Goal: Task Accomplishment & Management: Use online tool/utility

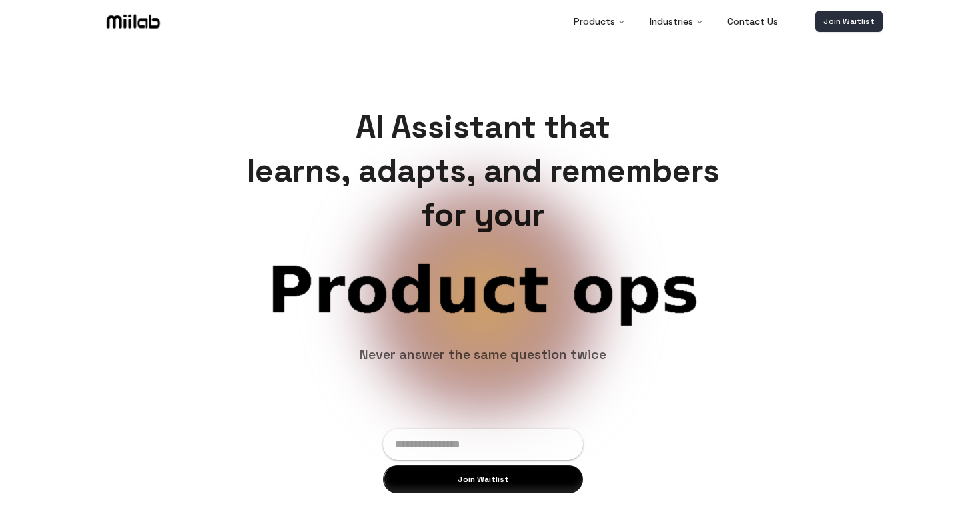
click at [849, 27] on link "Join Waitlist" at bounding box center [848, 21] width 67 height 21
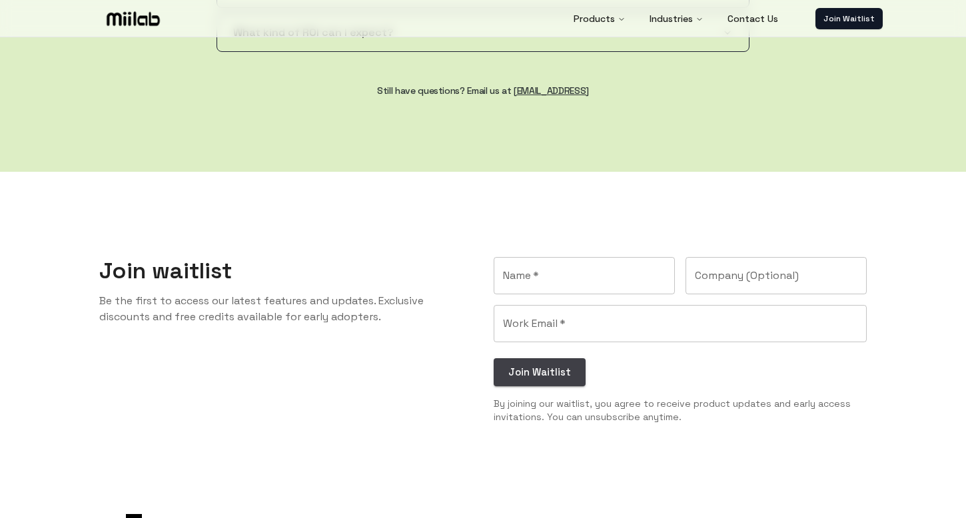
scroll to position [2657, 0]
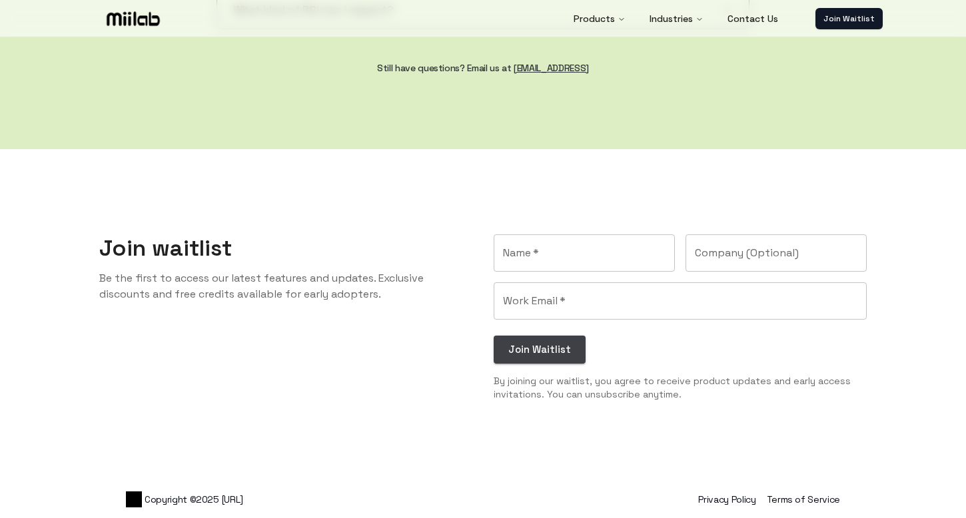
click at [570, 257] on input "Name   *" at bounding box center [584, 252] width 181 height 37
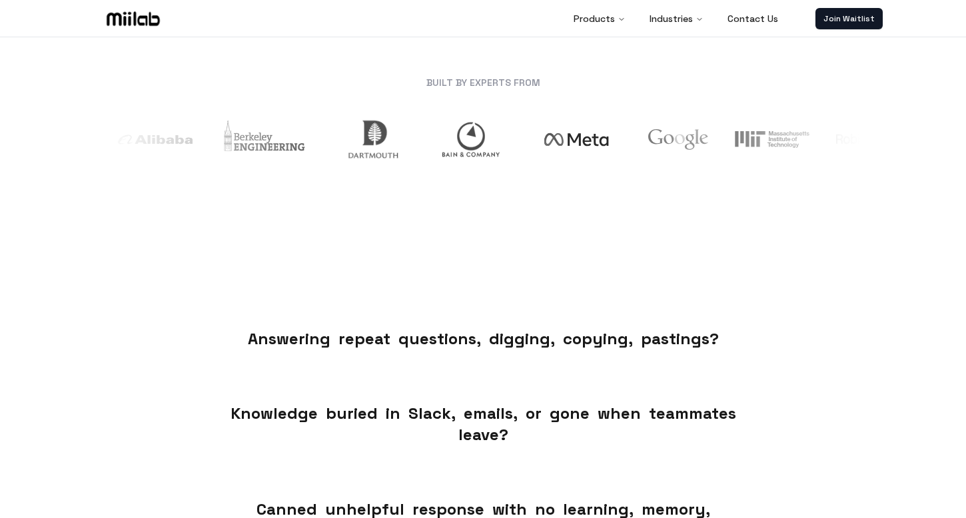
scroll to position [0, 0]
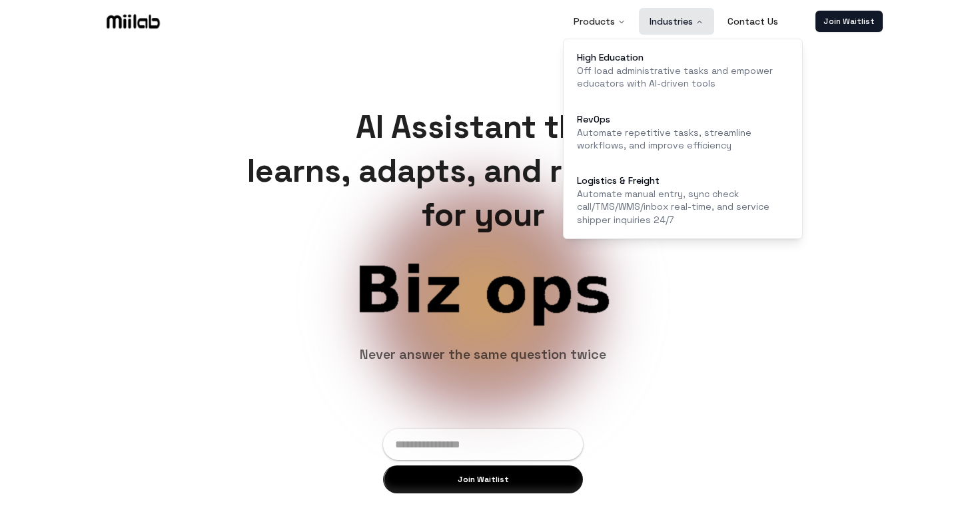
click at [675, 24] on button "Industries" at bounding box center [676, 21] width 75 height 27
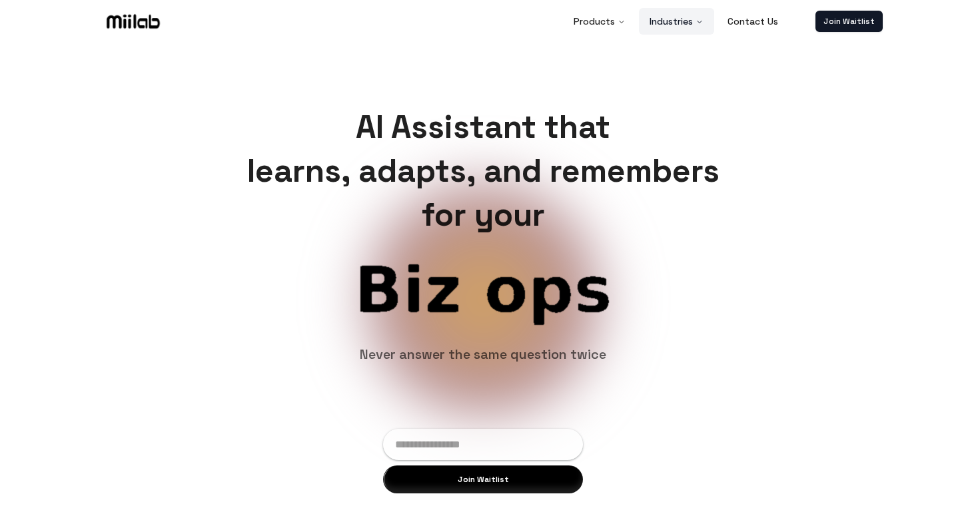
click at [675, 24] on button "Industries" at bounding box center [676, 21] width 75 height 27
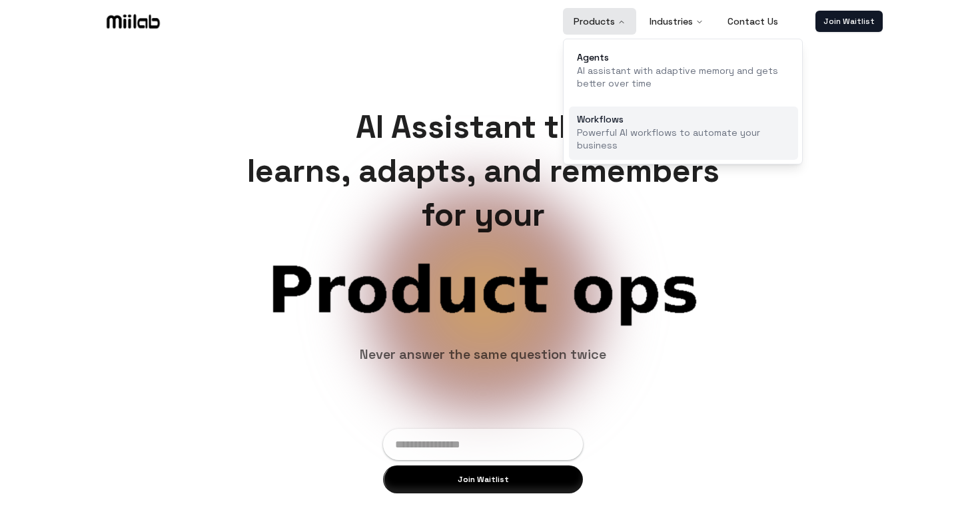
click at [636, 133] on p "Powerful AI workflows to automate your business" at bounding box center [683, 140] width 213 height 26
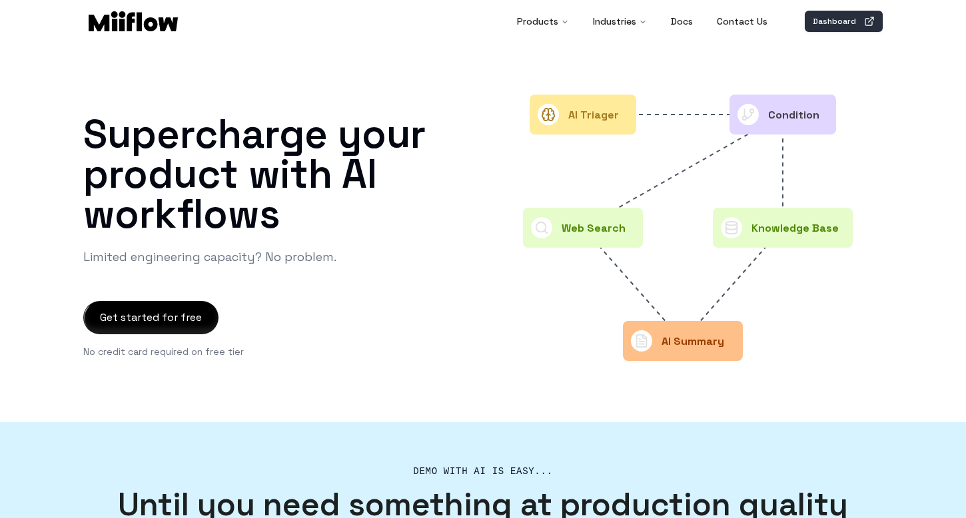
click at [839, 17] on link "Dashboard" at bounding box center [844, 21] width 78 height 21
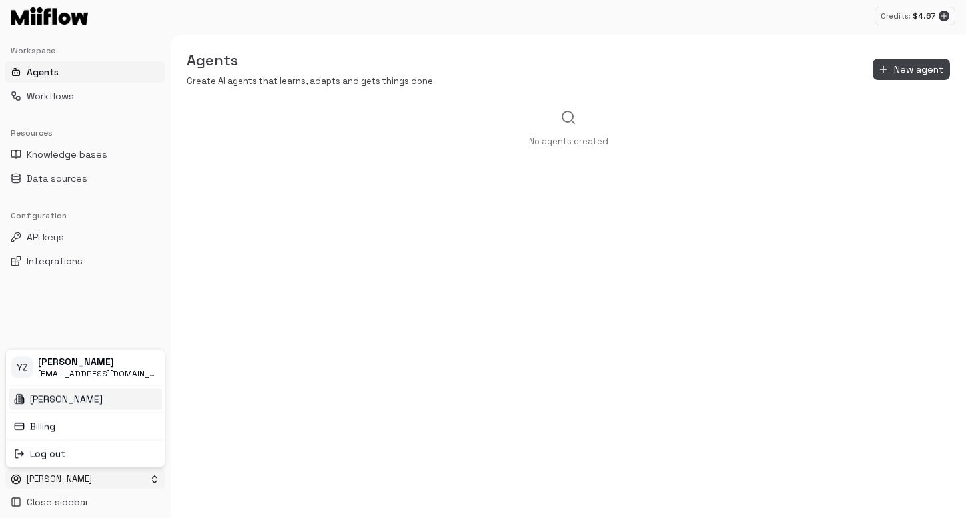
click at [60, 481] on html "Credits: $ 4.67 Workspace Agents Workflows Resources Knowledge bases Data sourc…" at bounding box center [483, 259] width 966 height 518
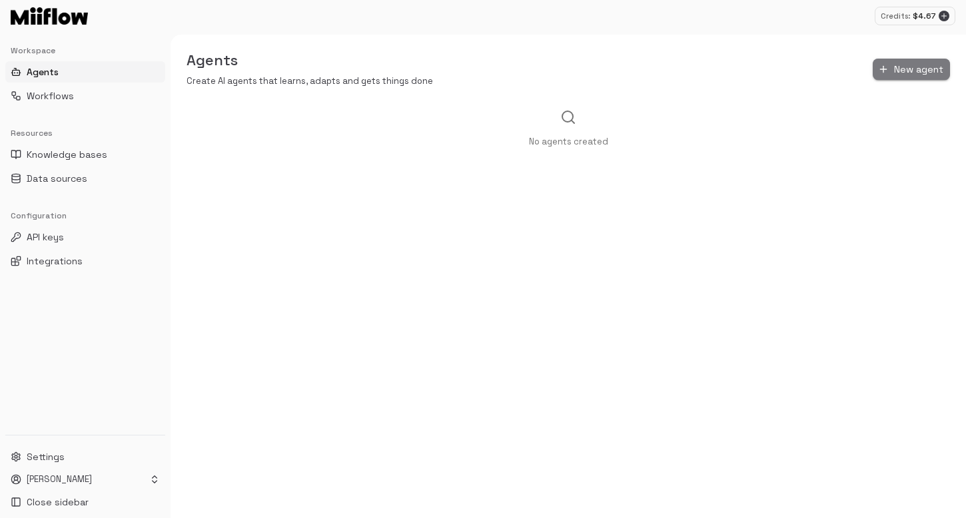
click at [924, 75] on button "New agent" at bounding box center [911, 70] width 77 height 22
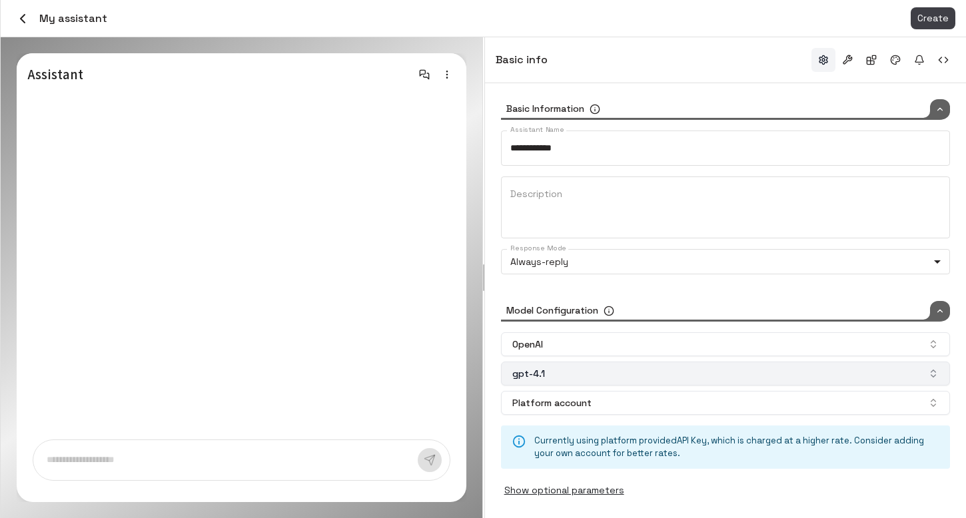
click at [659, 376] on button "gpt-4.1" at bounding box center [725, 374] width 449 height 24
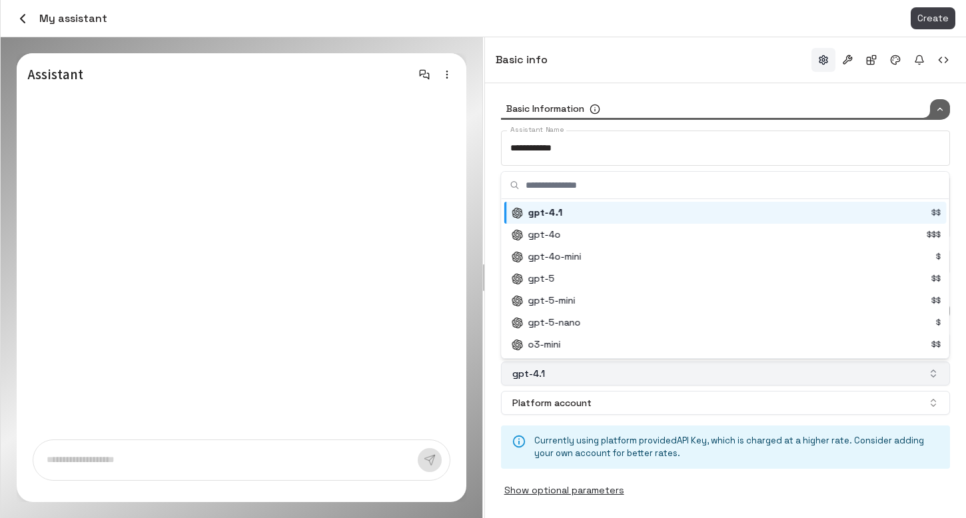
click at [659, 376] on button "gpt-4.1" at bounding box center [725, 374] width 449 height 24
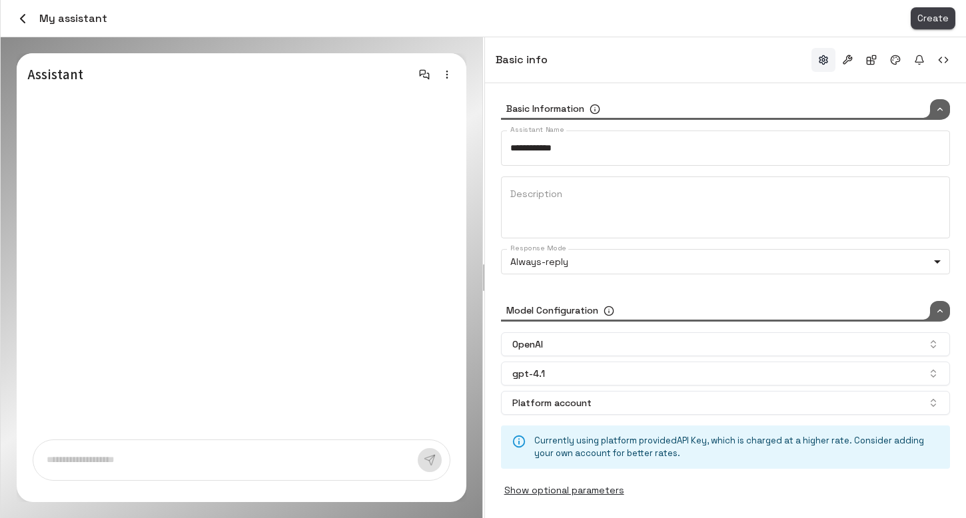
click at [935, 19] on button "Create" at bounding box center [932, 18] width 45 height 22
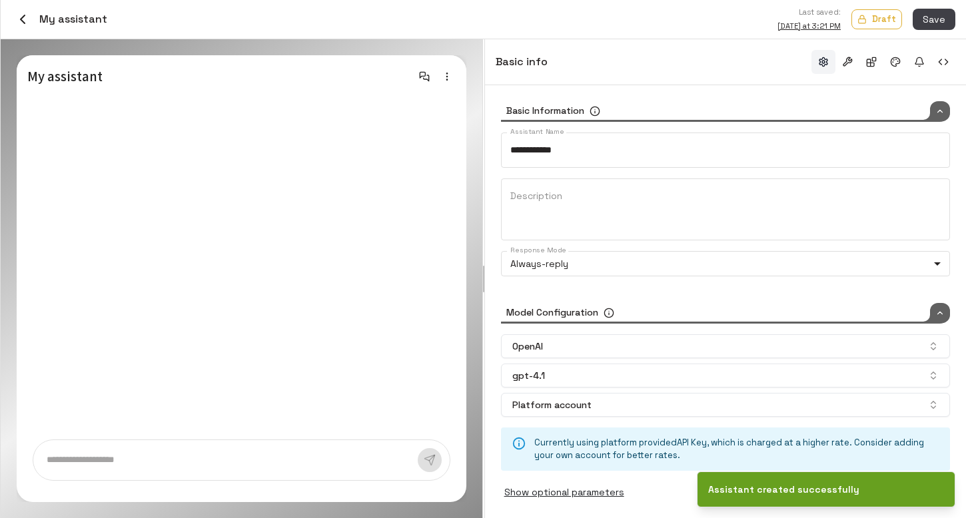
click at [199, 463] on textarea at bounding box center [232, 460] width 371 height 13
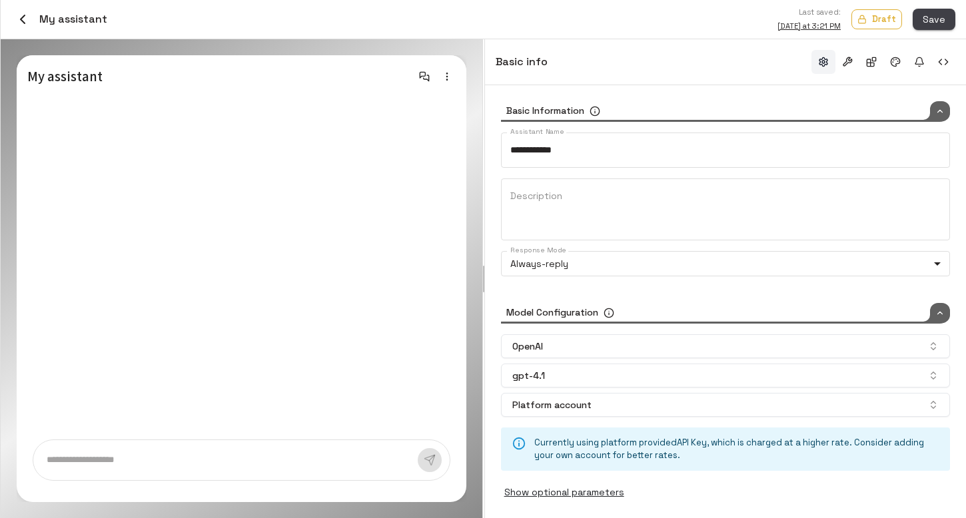
click at [938, 21] on button "Save" at bounding box center [933, 20] width 43 height 22
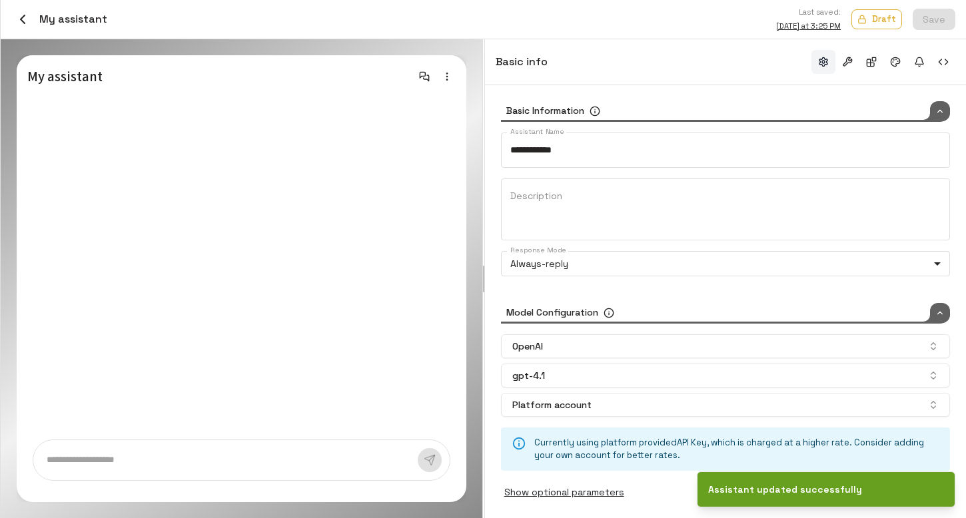
type input "*****"
click at [23, 18] on icon "button" at bounding box center [23, 19] width 16 height 16
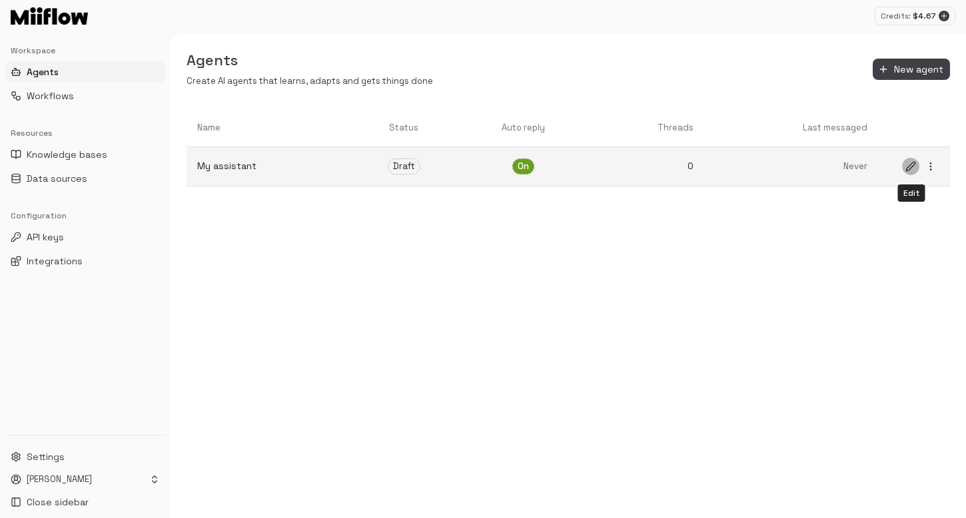
click at [907, 171] on icon "edit" at bounding box center [910, 166] width 9 height 9
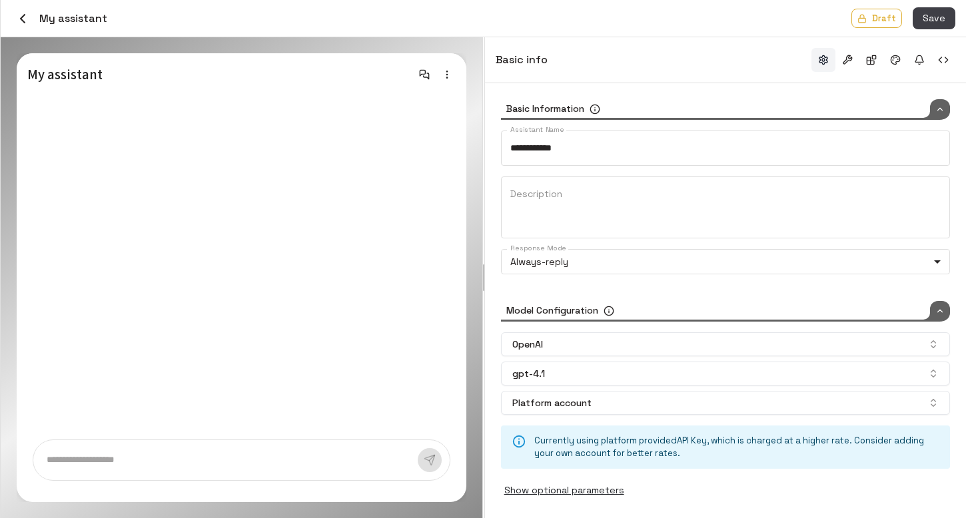
click at [21, 15] on icon "button" at bounding box center [23, 19] width 16 height 16
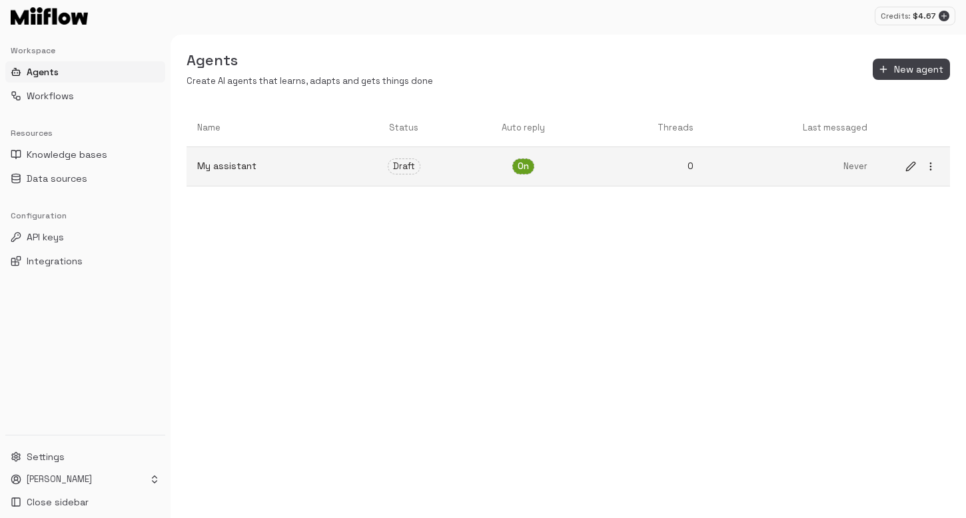
click at [929, 169] on icon "more" at bounding box center [930, 166] width 11 height 11
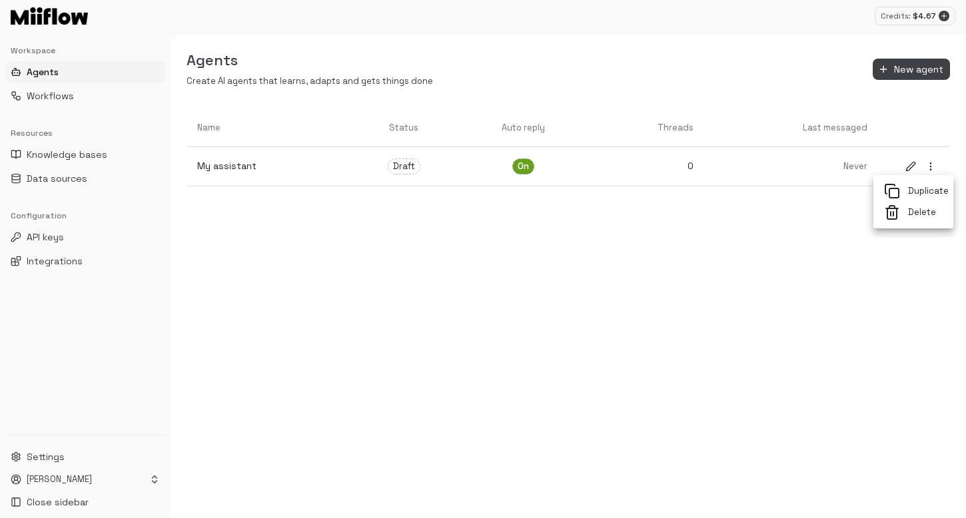
click at [678, 238] on div at bounding box center [483, 259] width 966 height 518
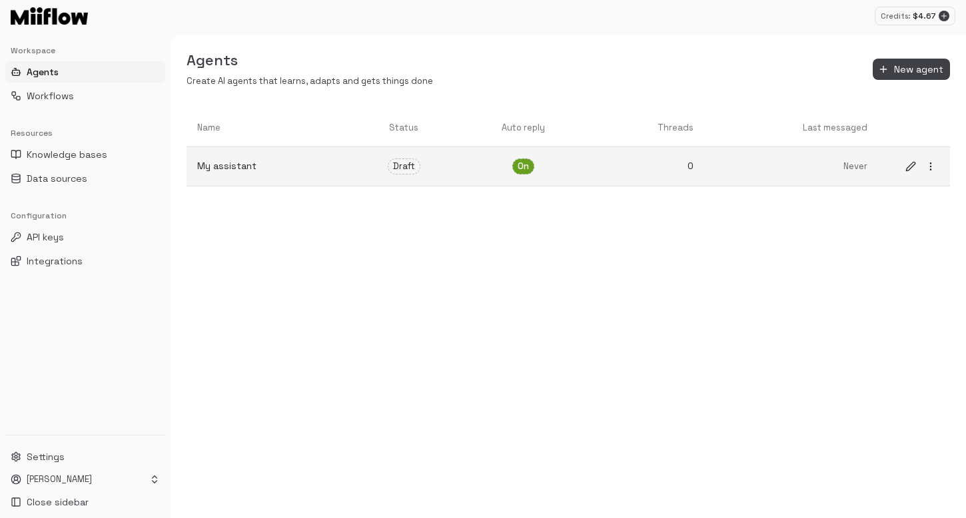
click at [322, 173] on p "My assistant" at bounding box center [267, 166] width 141 height 14
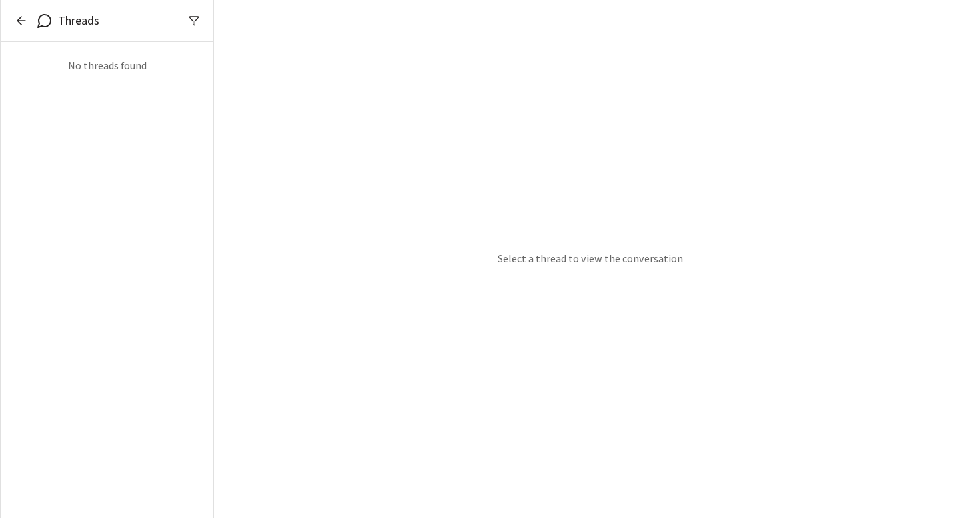
click at [26, 25] on icon "button" at bounding box center [21, 20] width 13 height 13
